Goal: Task Accomplishment & Management: Manage account settings

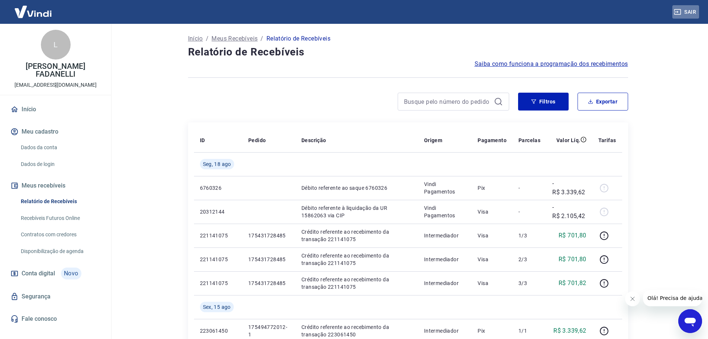
click at [692, 11] on button "Sair" at bounding box center [685, 12] width 27 height 14
